Goal: Task Accomplishment & Management: Use online tool/utility

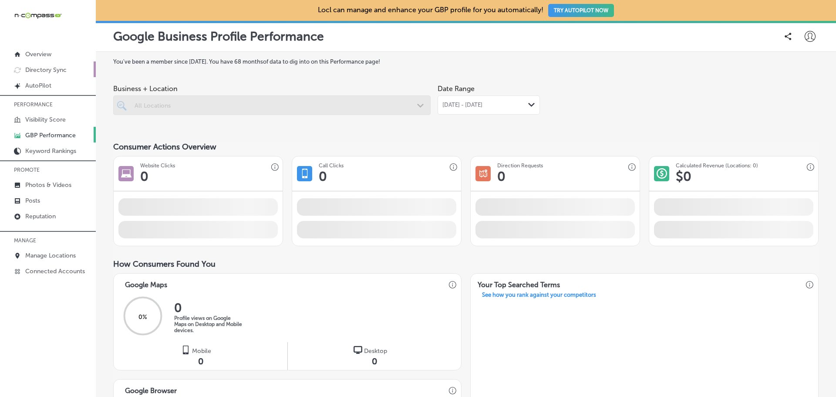
click at [61, 70] on p "Directory Sync" at bounding box center [45, 69] width 41 height 7
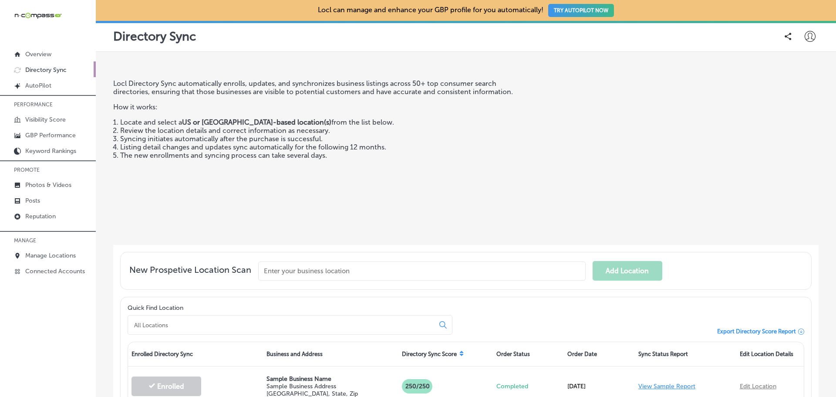
click at [336, 269] on input "text" at bounding box center [421, 270] width 327 height 19
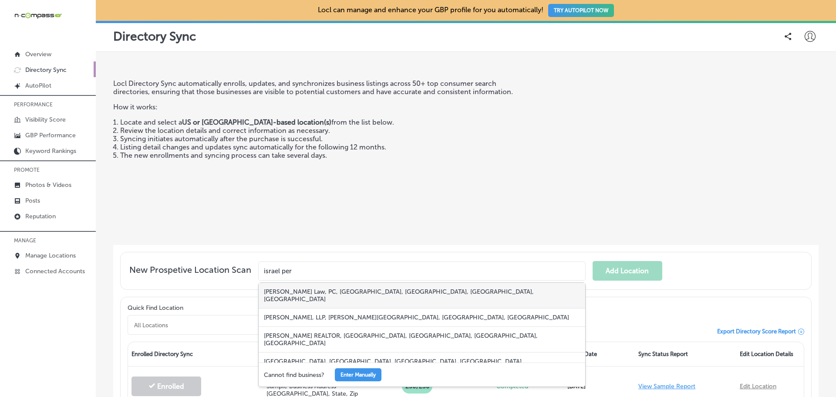
click at [364, 284] on div "[PERSON_NAME] Law, PC, [GEOGRAPHIC_DATA], [GEOGRAPHIC_DATA], [GEOGRAPHIC_DATA],…" at bounding box center [422, 295] width 326 height 26
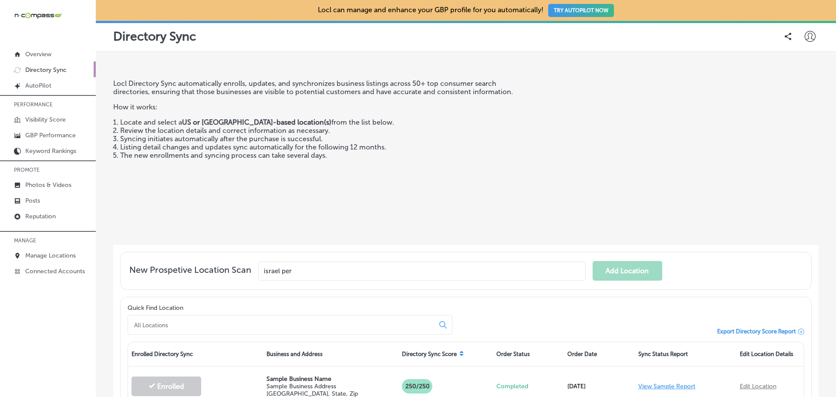
type input "[PERSON_NAME] Law, PC, [GEOGRAPHIC_DATA], [GEOGRAPHIC_DATA], [GEOGRAPHIC_DATA],…"
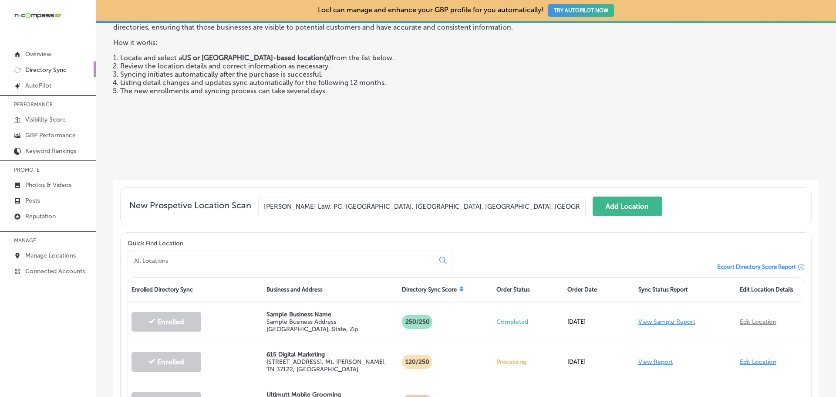
scroll to position [87, 0]
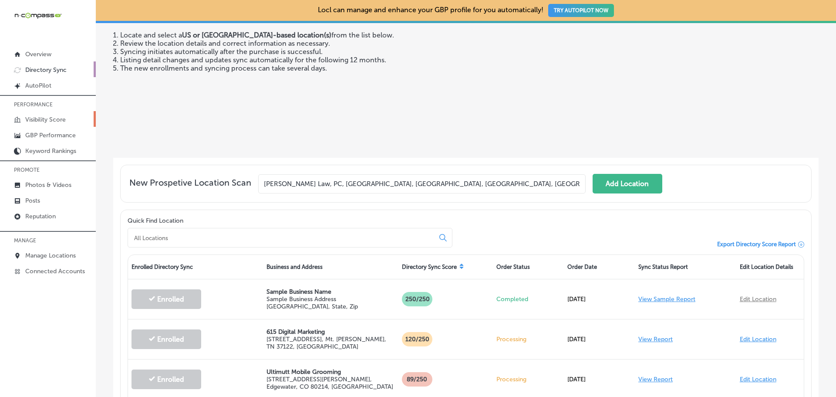
click at [56, 120] on p "Visibility Score" at bounding box center [45, 119] width 40 height 7
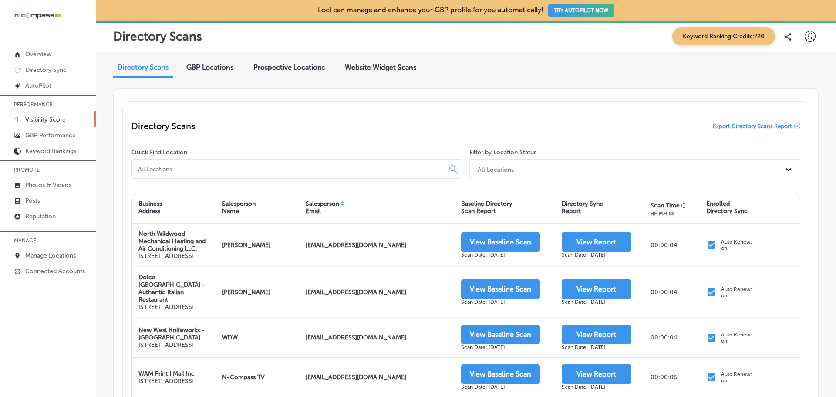
click at [222, 166] on input at bounding box center [289, 169] width 305 height 8
click at [204, 168] on input at bounding box center [289, 169] width 305 height 8
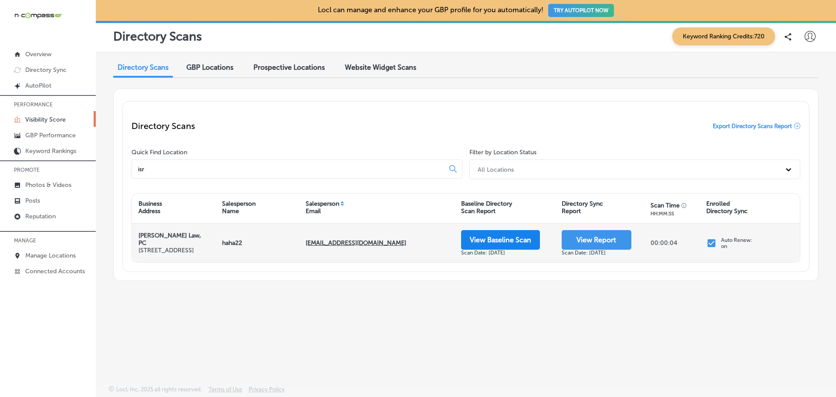
type input "isr"
click at [506, 243] on button "View Baseline Scan" at bounding box center [500, 240] width 79 height 20
